Goal: Task Accomplishment & Management: Use online tool/utility

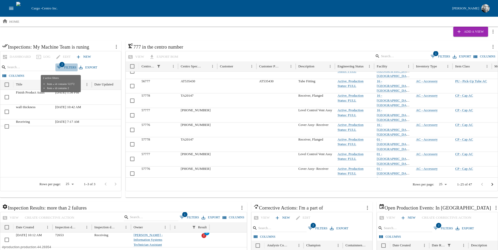
click at [64, 68] on button "2 Filters" at bounding box center [66, 68] width 22 height 8
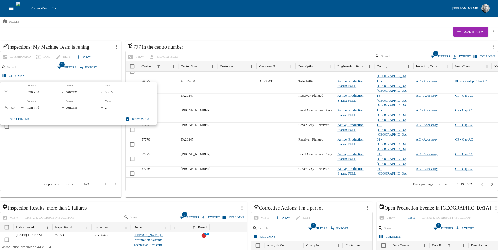
click at [88, 143] on div at bounding box center [163, 151] width 327 height 51
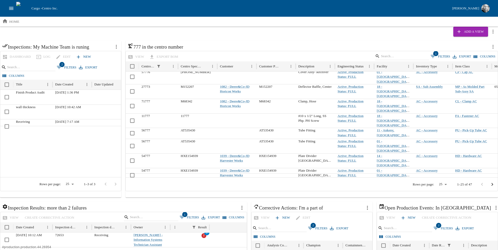
scroll to position [109, 0]
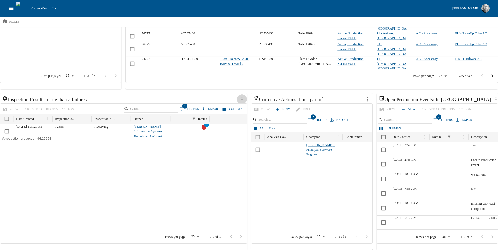
click at [242, 101] on icon "more actions" at bounding box center [242, 99] width 6 height 6
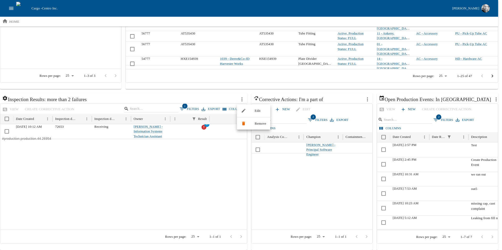
click at [282, 81] on div at bounding box center [251, 125] width 502 height 250
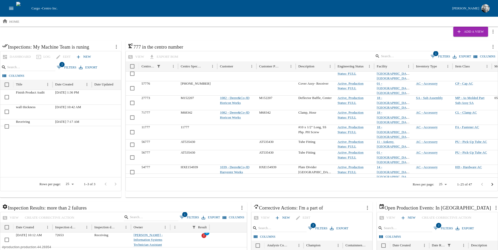
scroll to position [0, 0]
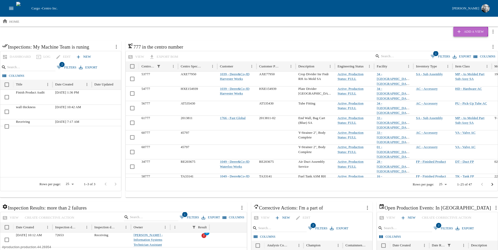
click at [471, 32] on button "Add a View" at bounding box center [470, 32] width 35 height 10
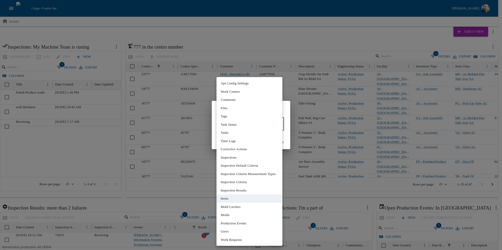
click at [241, 125] on body "Cargo - Centro Inc. [PERSON_NAME] home Add a View Inspections: My Machine Team …" at bounding box center [251, 179] width 502 height 359
click at [242, 233] on li "Users" at bounding box center [250, 231] width 66 height 8
type input "*"
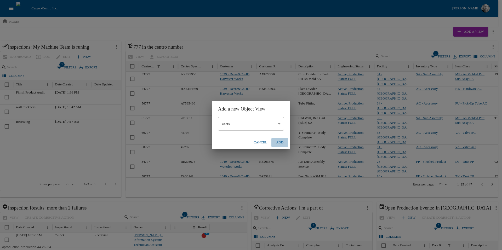
click at [279, 143] on button "Add" at bounding box center [279, 142] width 17 height 9
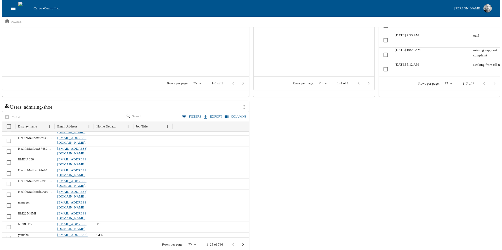
scroll to position [105, 0]
click at [243, 106] on icon "more actions" at bounding box center [242, 107] width 6 height 6
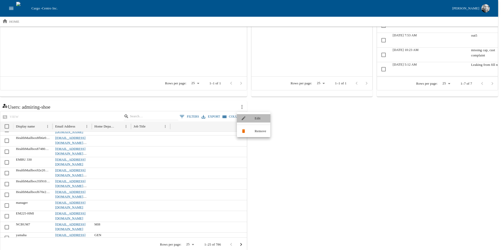
click at [252, 115] on li "Edit" at bounding box center [253, 118] width 33 height 8
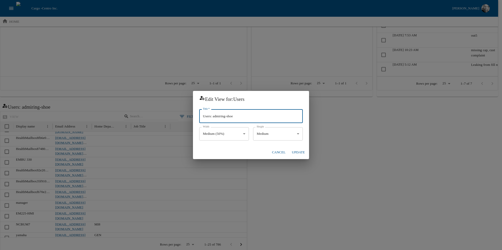
click at [251, 115] on input "Users: admiring-shoe" at bounding box center [251, 117] width 104 height 14
type input "Test"
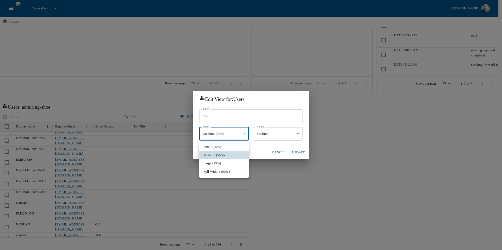
click at [219, 144] on li "Small (25%)" at bounding box center [224, 147] width 50 height 8
type input "*****"
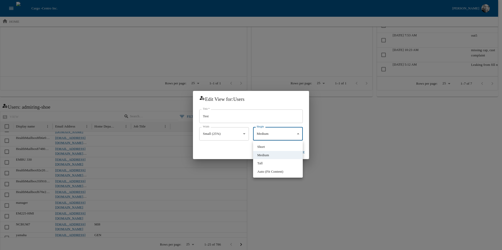
click at [262, 146] on li "Short" at bounding box center [278, 147] width 50 height 8
type input "*****"
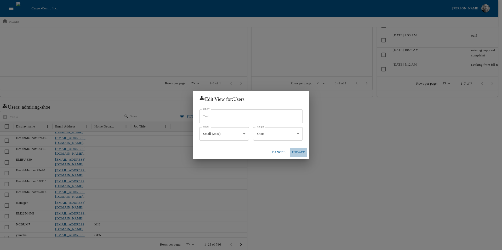
click at [305, 155] on button "Update" at bounding box center [298, 152] width 17 height 9
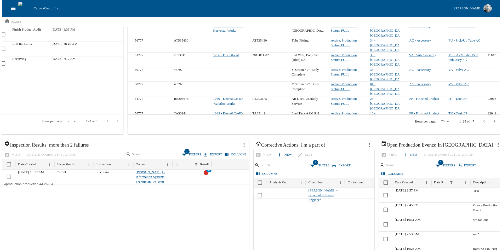
scroll to position [0, 0]
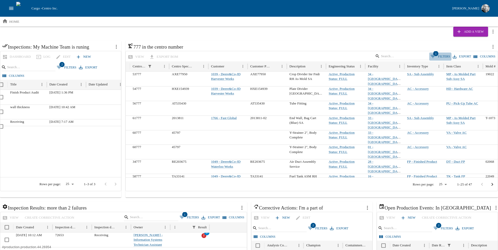
click at [442, 57] on button "1 Filters" at bounding box center [440, 57] width 22 height 8
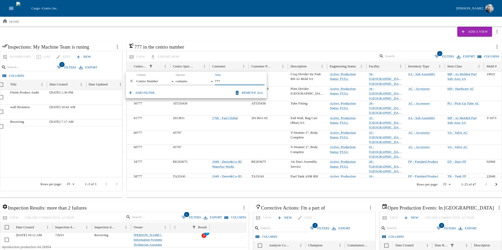
click at [152, 84] on body "Cargo - Centro Inc. [PERSON_NAME] home Add a View Inspections: My Machine Team …" at bounding box center [251, 227] width 502 height 454
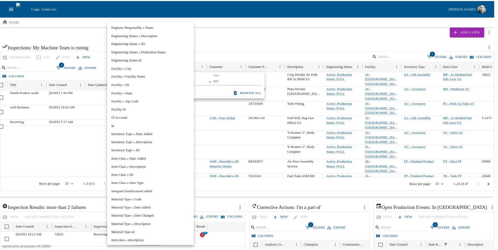
scroll to position [144, 0]
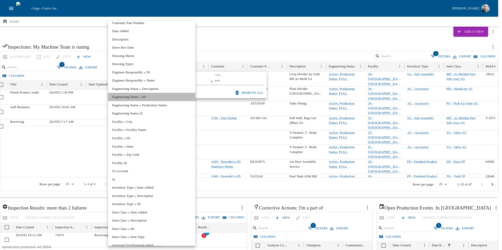
click at [157, 97] on li "Engineering Status » ID" at bounding box center [151, 97] width 87 height 8
type input "**********"
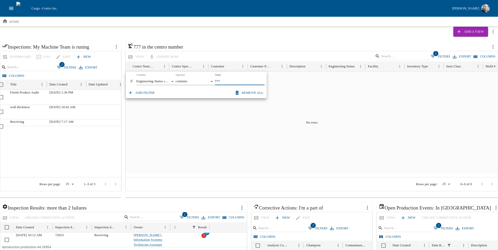
click at [227, 84] on input "777" at bounding box center [240, 81] width 50 height 7
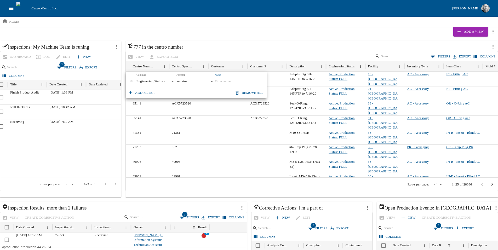
type input "X"
click at [242, 45] on h6 "777 in the centro number" at bounding box center [308, 47] width 360 height 8
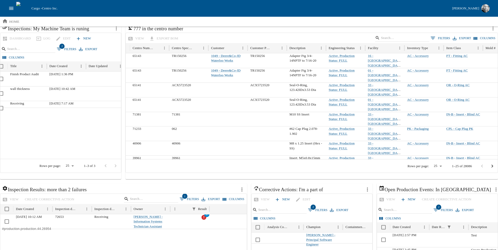
scroll to position [0, 0]
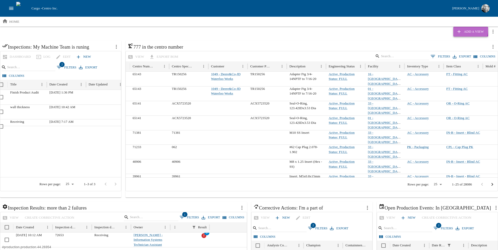
click at [467, 30] on button "Add a View" at bounding box center [470, 32] width 35 height 10
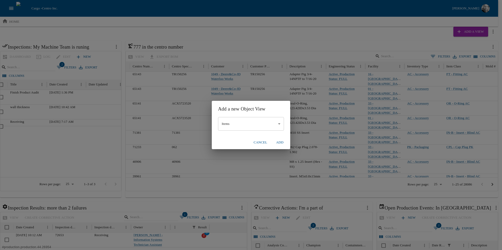
click at [280, 141] on button "Add" at bounding box center [279, 142] width 17 height 9
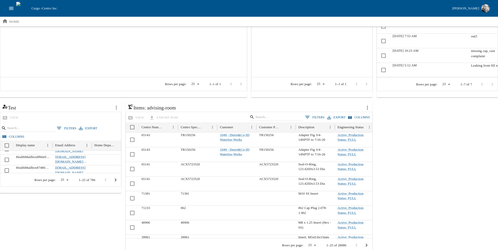
scroll to position [270, 0]
